Goal: Task Accomplishment & Management: Manage account settings

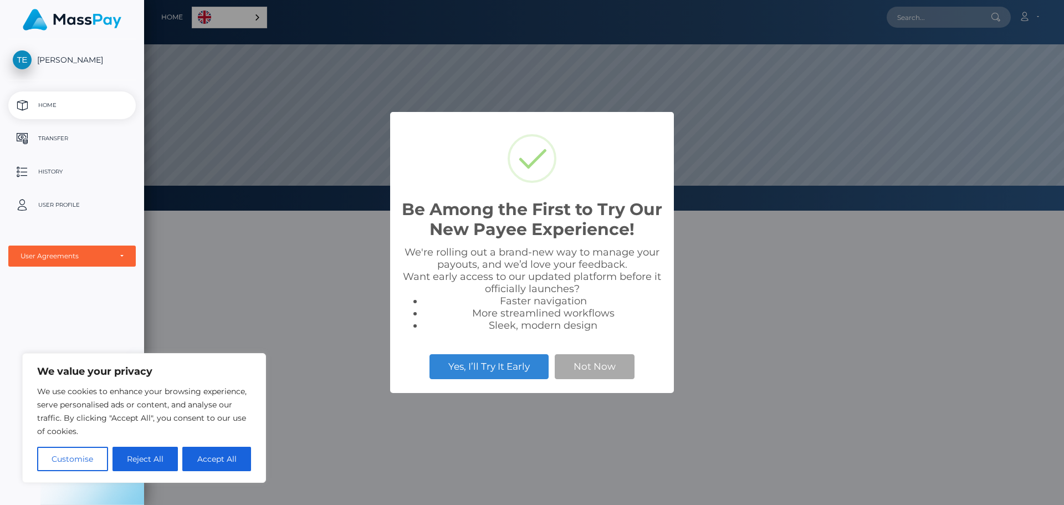
scroll to position [211, 920]
click at [598, 365] on button "Not Now" at bounding box center [595, 366] width 80 height 24
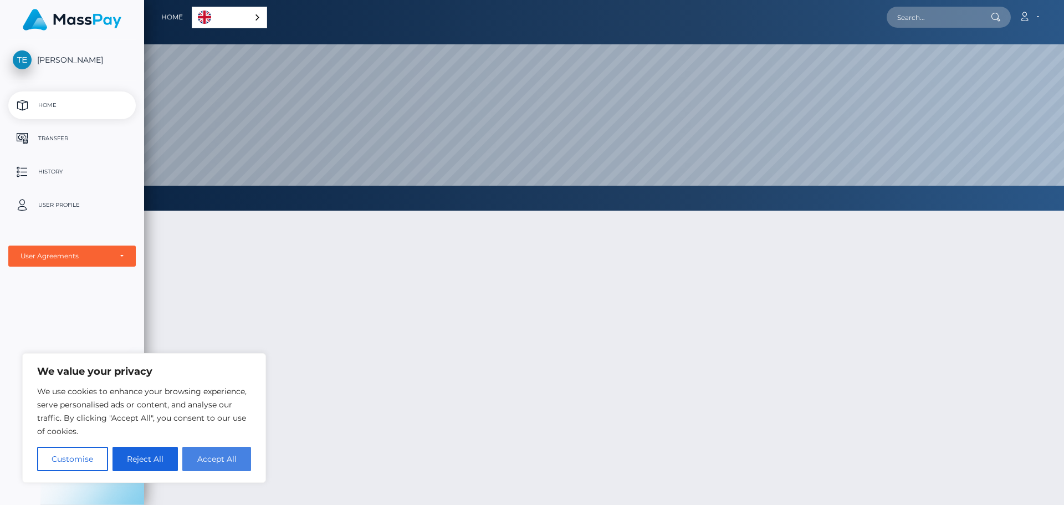
click at [225, 451] on button "Accept All" at bounding box center [216, 459] width 69 height 24
checkbox input "true"
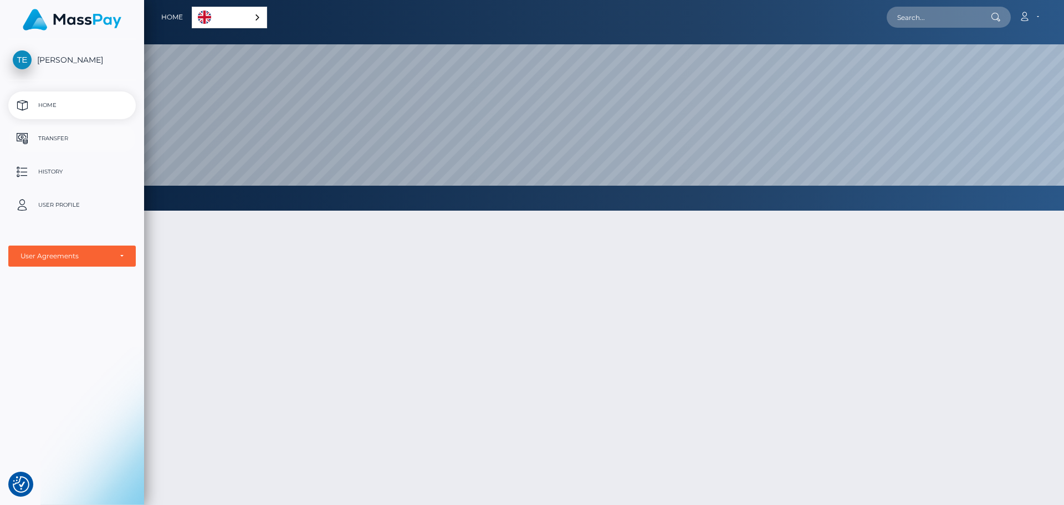
click at [66, 139] on p "Transfer" at bounding box center [72, 138] width 119 height 17
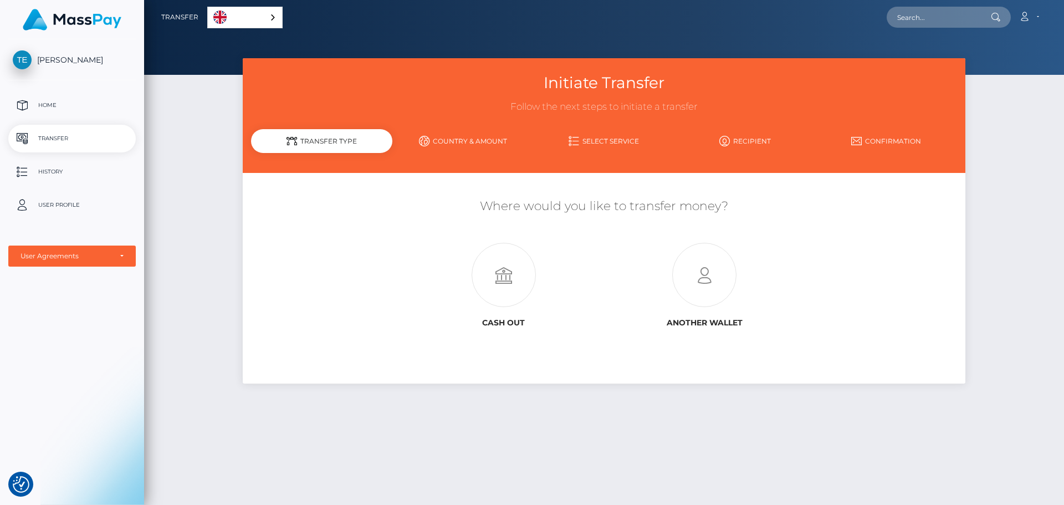
click at [64, 63] on span "[PERSON_NAME]" at bounding box center [71, 60] width 127 height 10
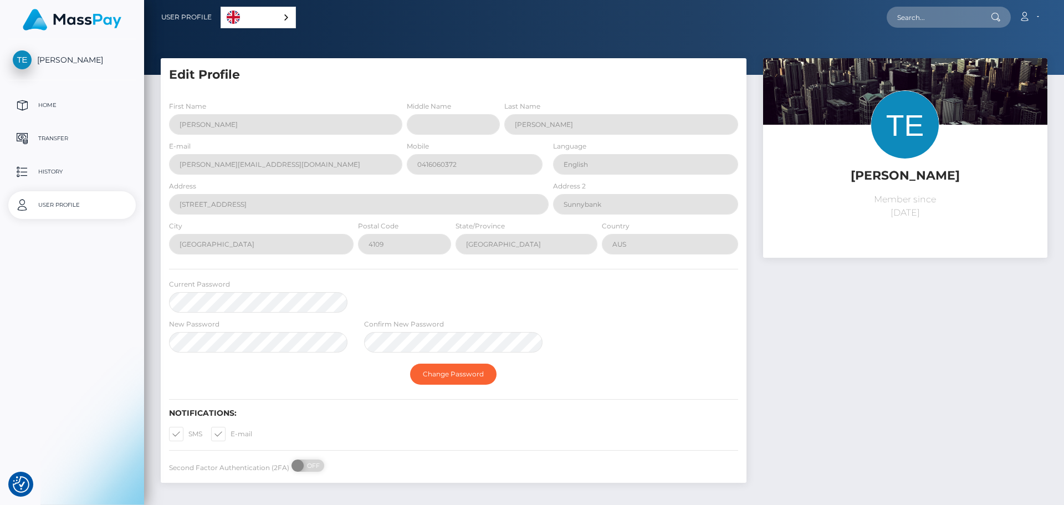
select select
